Goal: Check status: Check status

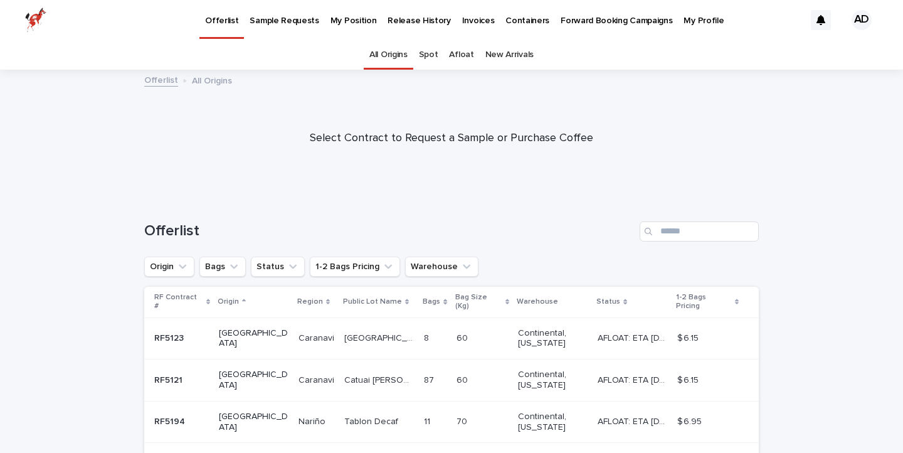
click at [346, 13] on p "My Position" at bounding box center [353, 13] width 46 height 26
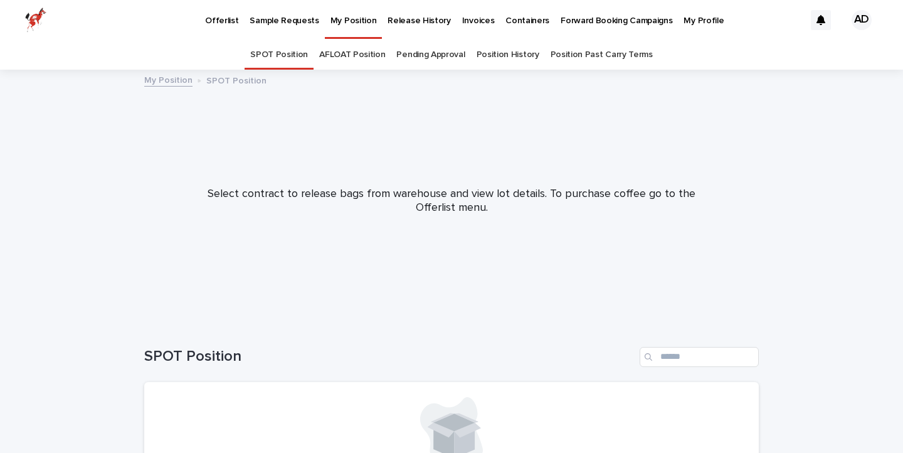
click at [393, 26] on link "Release History" at bounding box center [419, 19] width 74 height 39
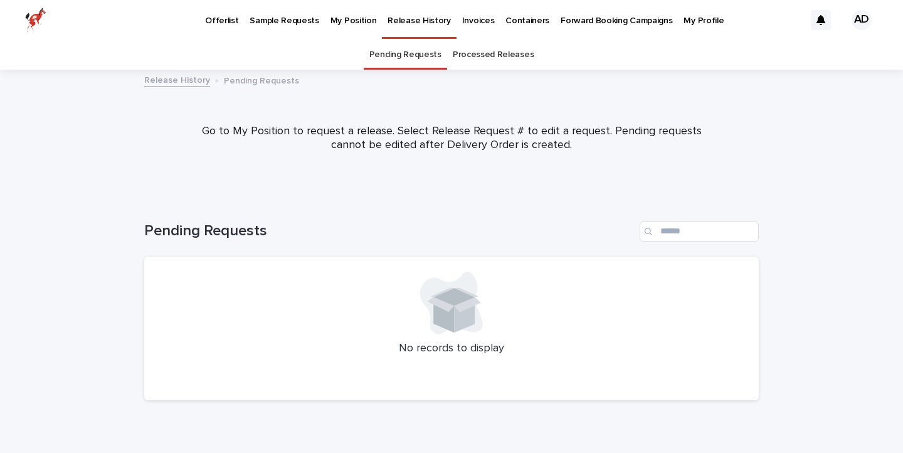
click at [353, 21] on p "My Position" at bounding box center [353, 13] width 46 height 26
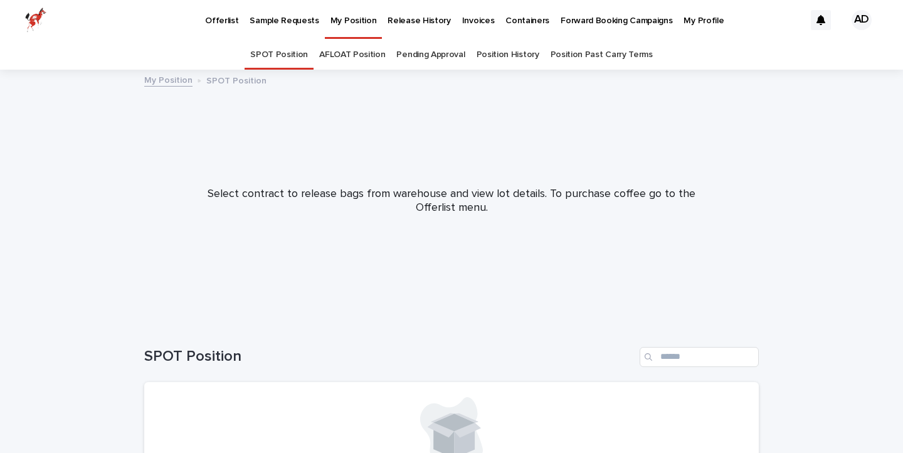
click at [516, 53] on link "Position History" at bounding box center [508, 54] width 63 height 29
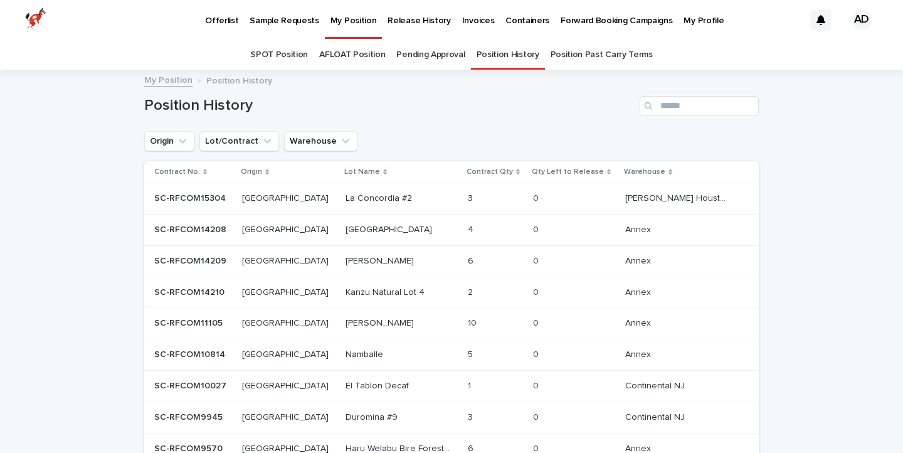
click at [189, 203] on p "SC-RFCOM15304" at bounding box center [191, 197] width 74 height 13
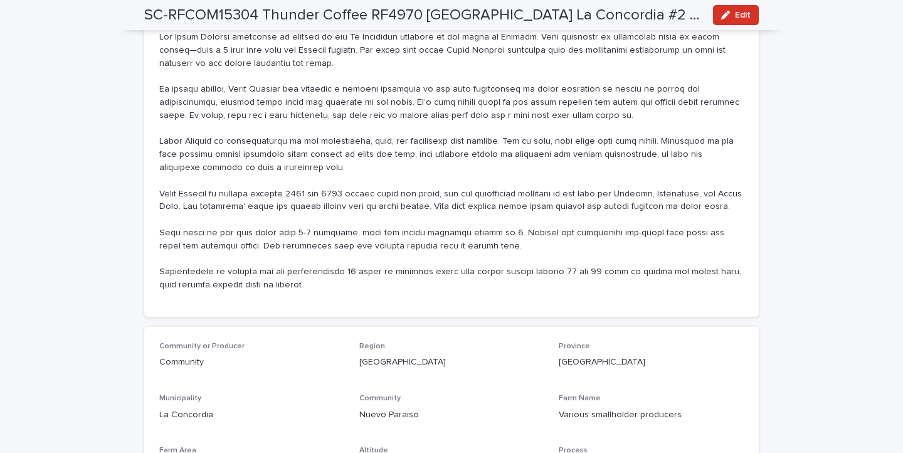
scroll to position [618, 0]
